Goal: Information Seeking & Learning: Learn about a topic

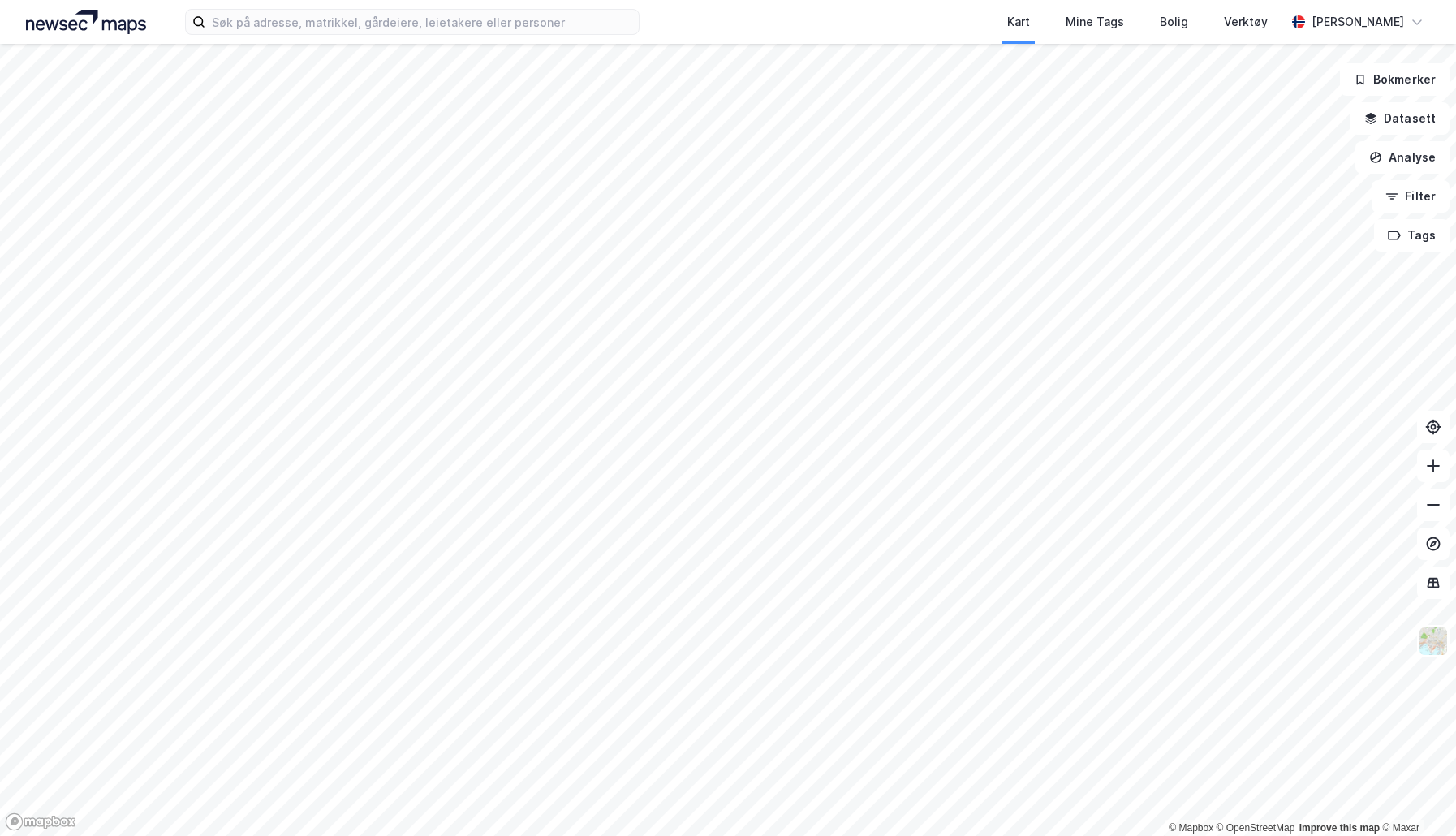
click at [396, 35] on div "Kart Mine Tags Bolig Verktøy [PERSON_NAME]" at bounding box center [728, 22] width 1456 height 43
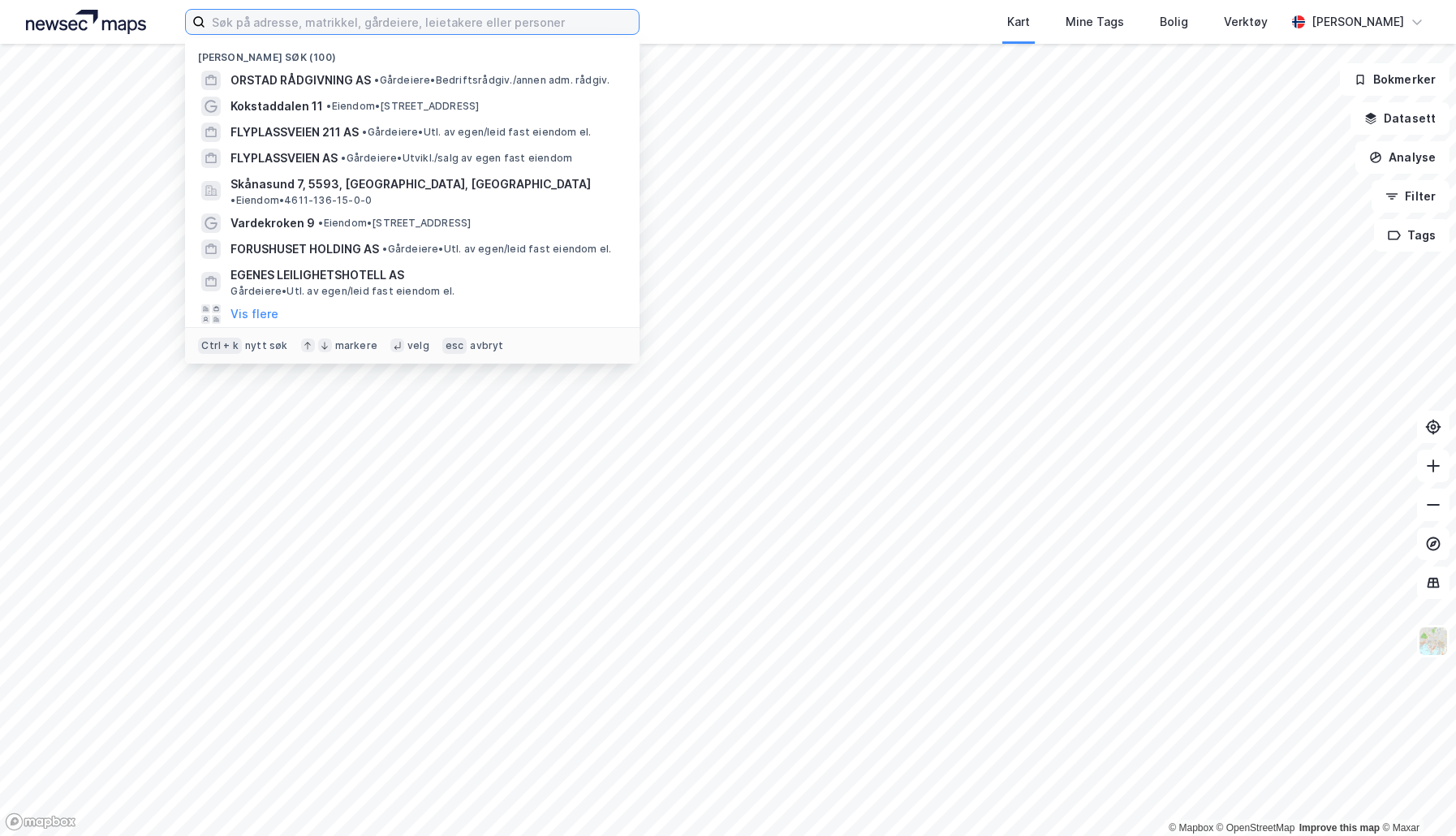
click at [403, 28] on input at bounding box center [422, 22] width 433 height 25
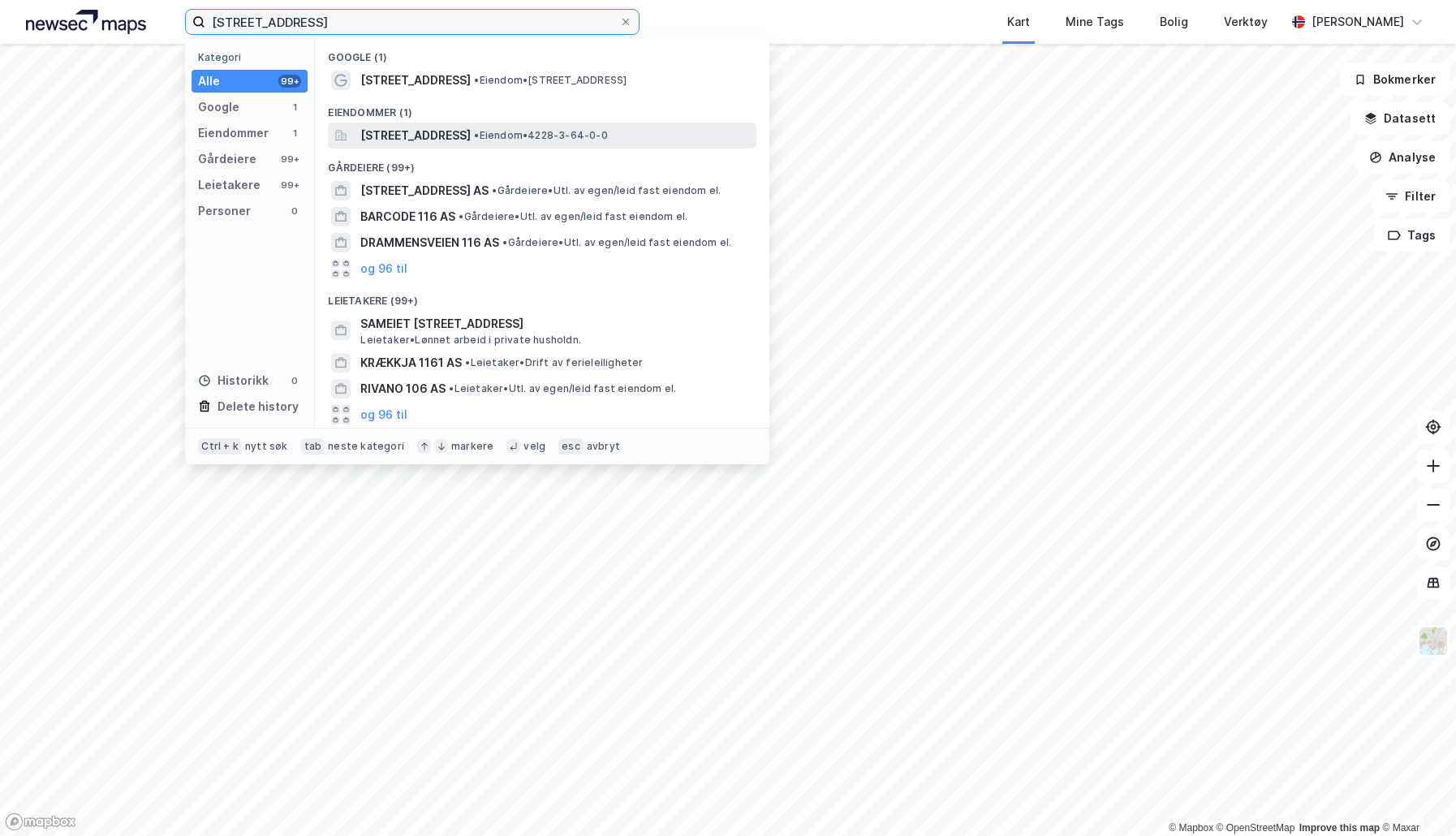
type input "[STREET_ADDRESS]"
click at [436, 135] on span "[STREET_ADDRESS]" at bounding box center [416, 136] width 110 height 20
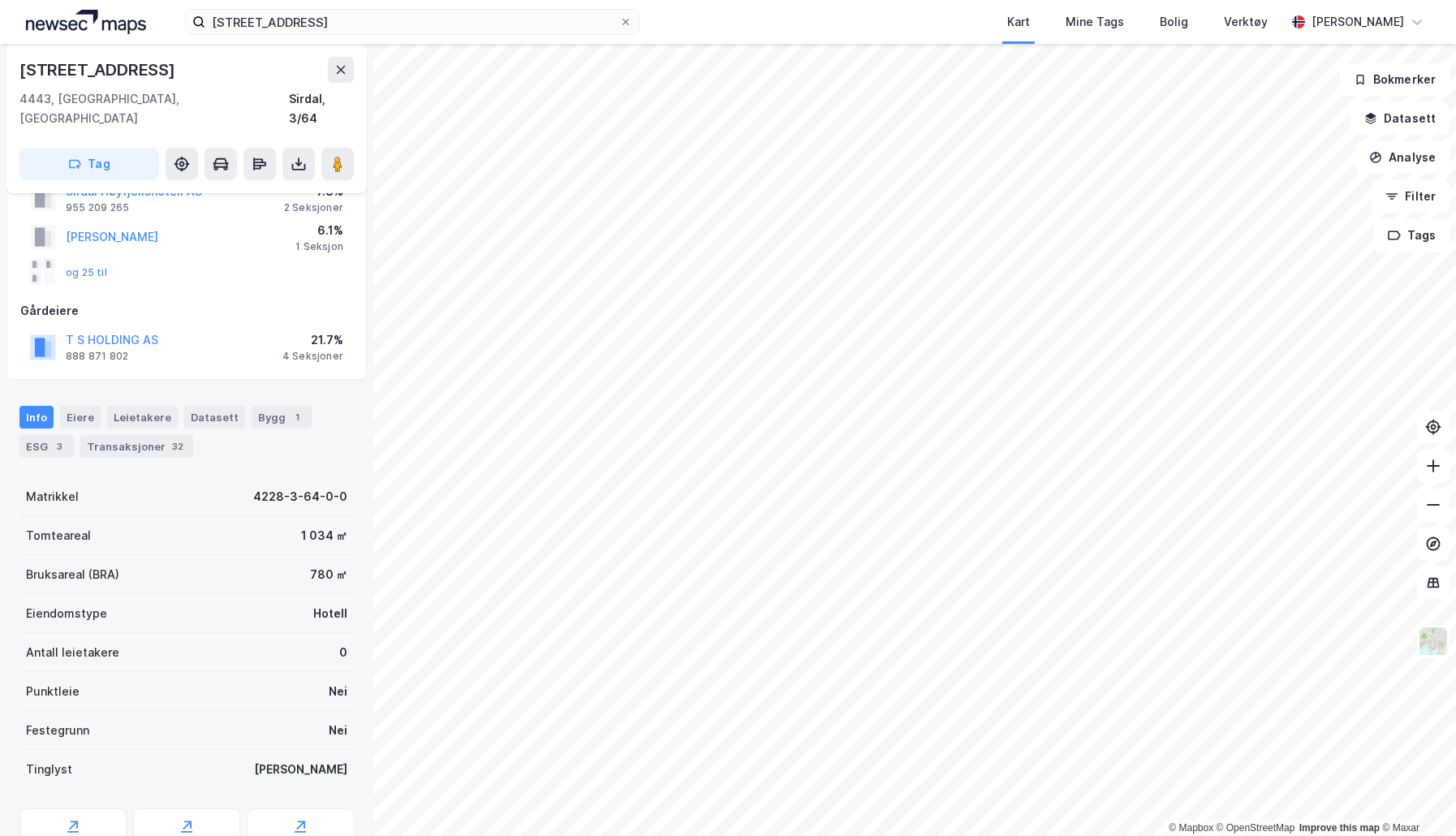
scroll to position [289, 0]
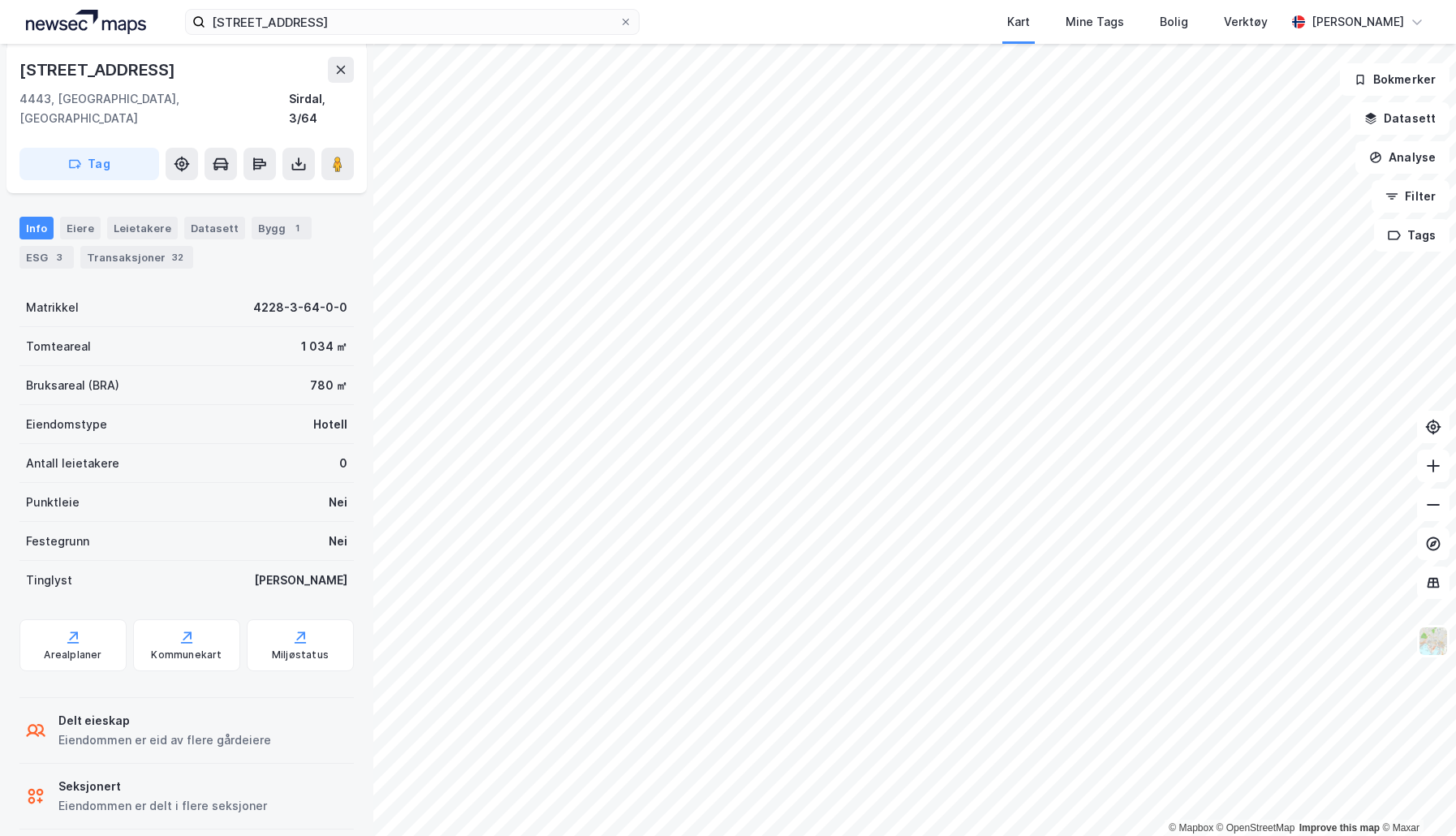
click at [89, 777] on div "Seksjonert" at bounding box center [163, 787] width 209 height 20
click at [30, 789] on icon at bounding box center [32, 792] width 7 height 7
click at [131, 246] on div "Transaksjoner 32" at bounding box center [137, 257] width 113 height 23
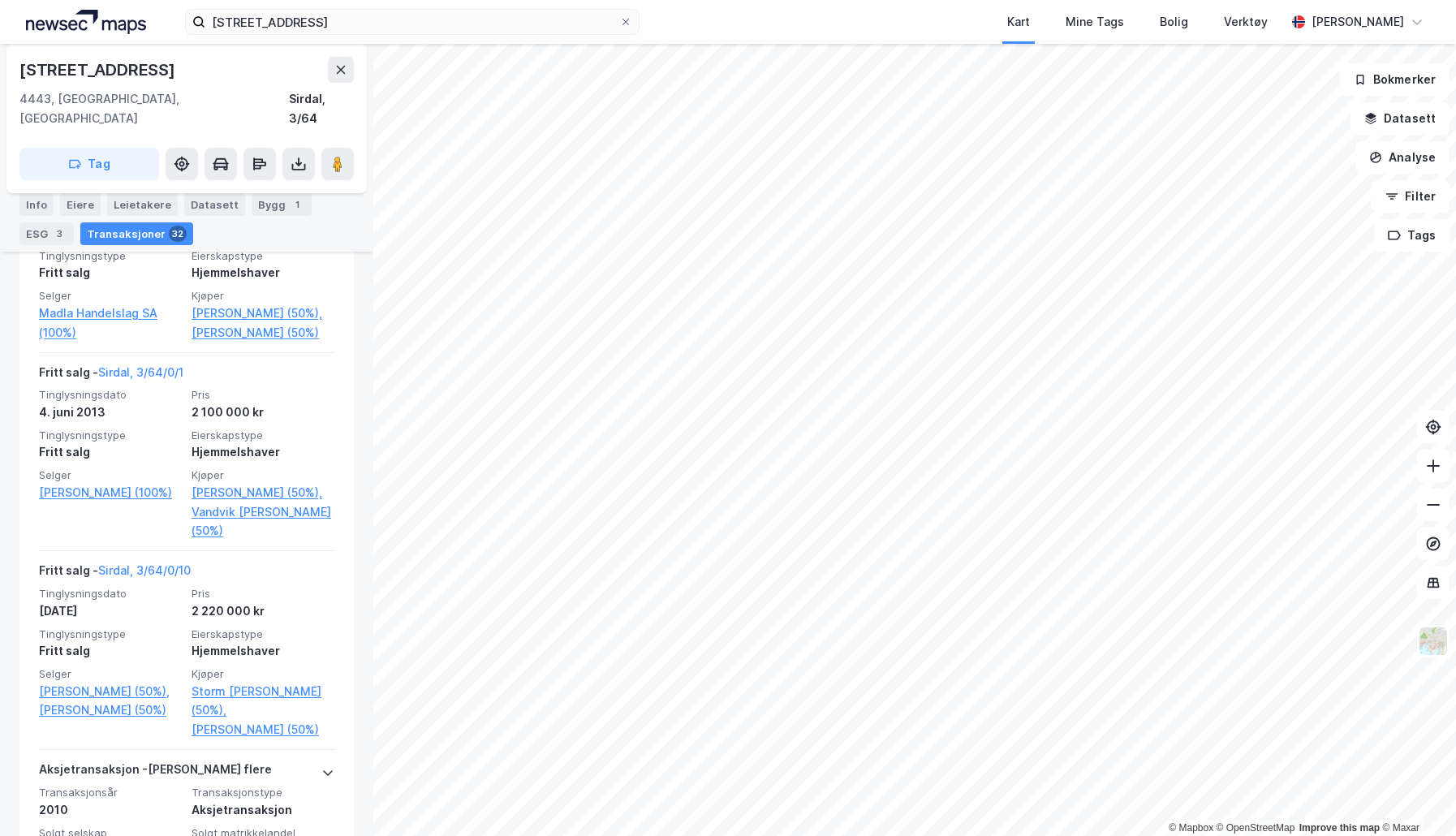
scroll to position [3373, 0]
